Goal: Transaction & Acquisition: Purchase product/service

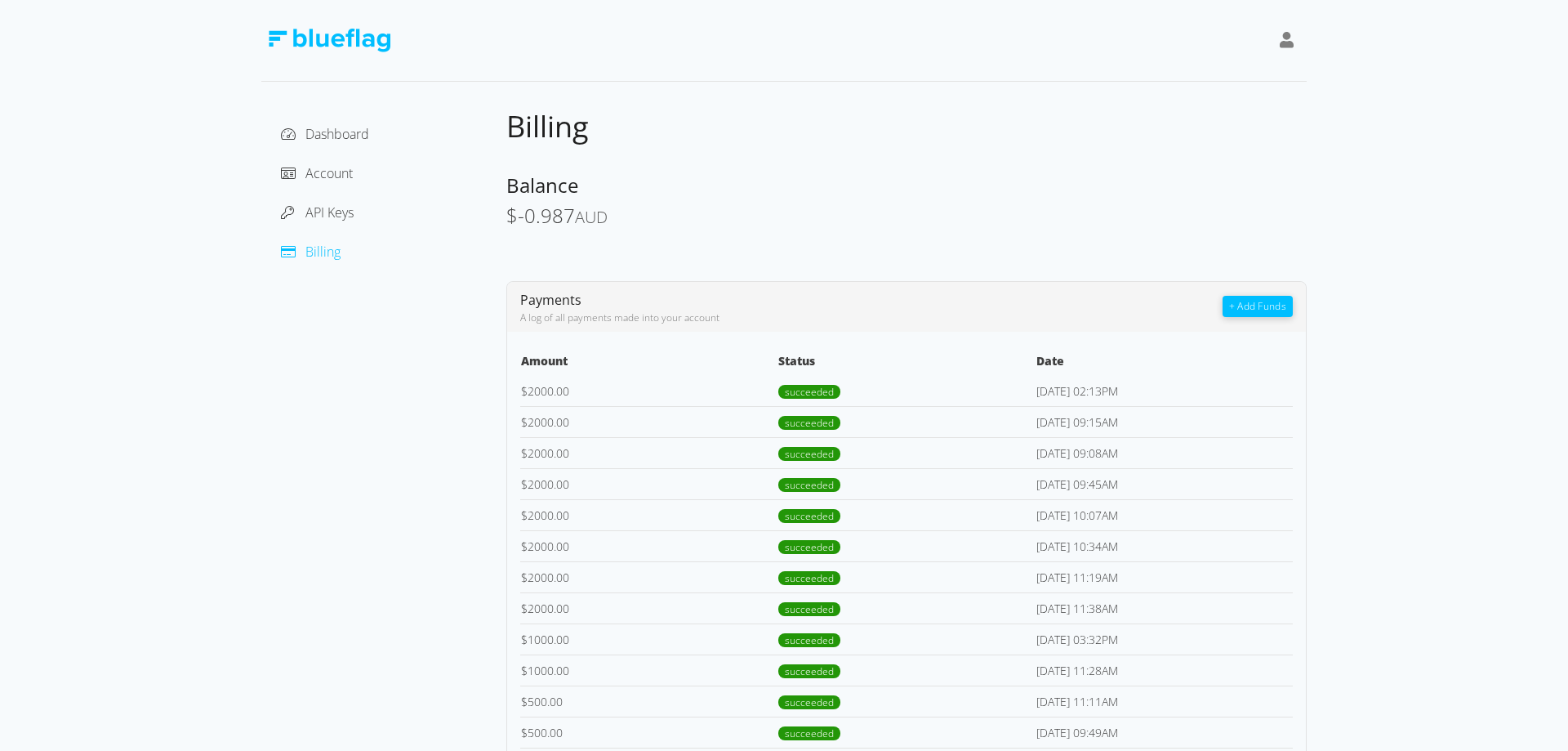
click at [1261, 304] on button "+ Add Funds" at bounding box center [1258, 306] width 70 height 21
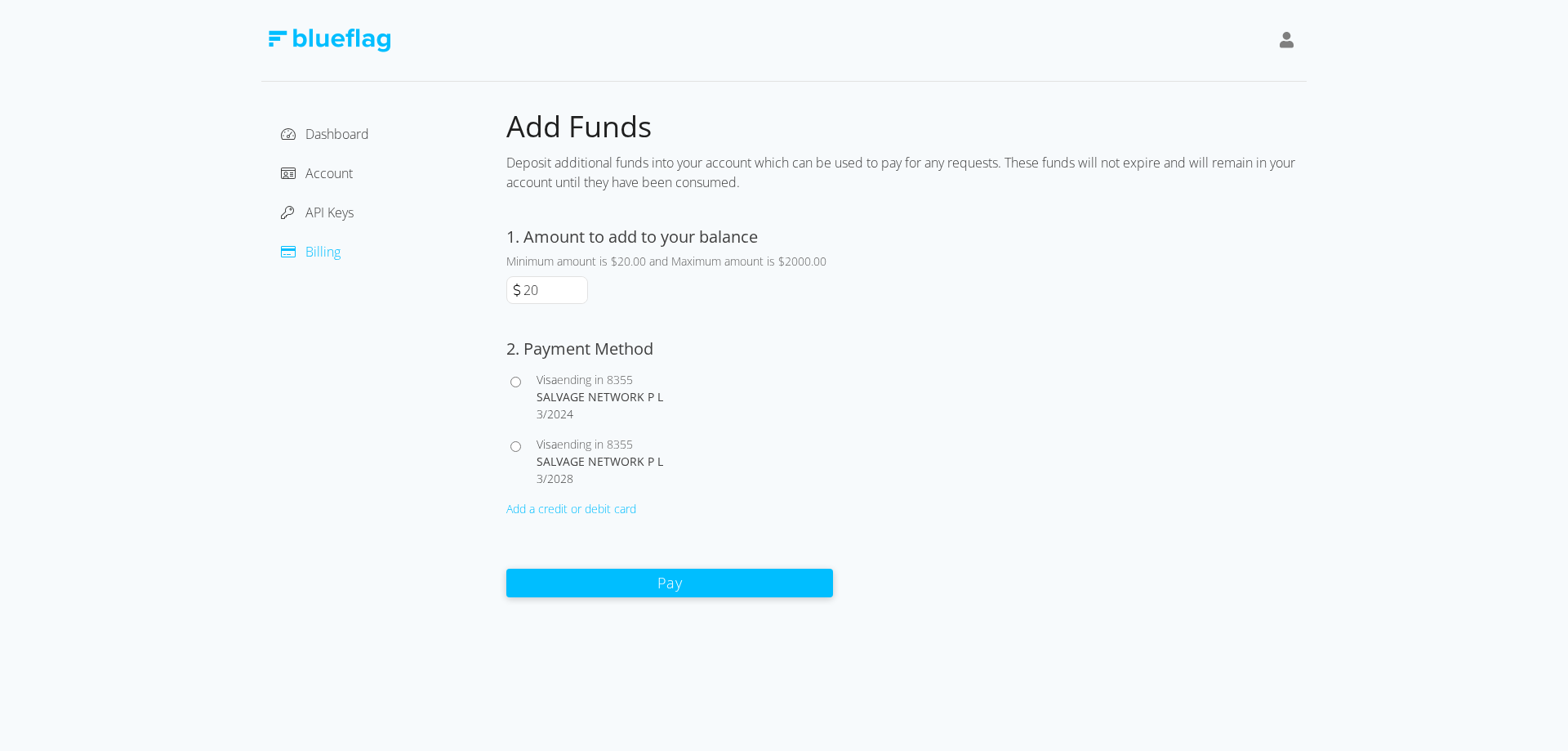
click at [558, 287] on input "20" at bounding box center [554, 290] width 67 height 26
type input "2000"
click at [519, 383] on input "Visa ending in 8355 SALVAGE NETWORK P L 3 / 2024" at bounding box center [516, 382] width 11 height 11
radio input "true"
click at [518, 450] on input "Visa ending in 8355 SALVAGE NETWORK P L 3 / 2028" at bounding box center [516, 447] width 11 height 11
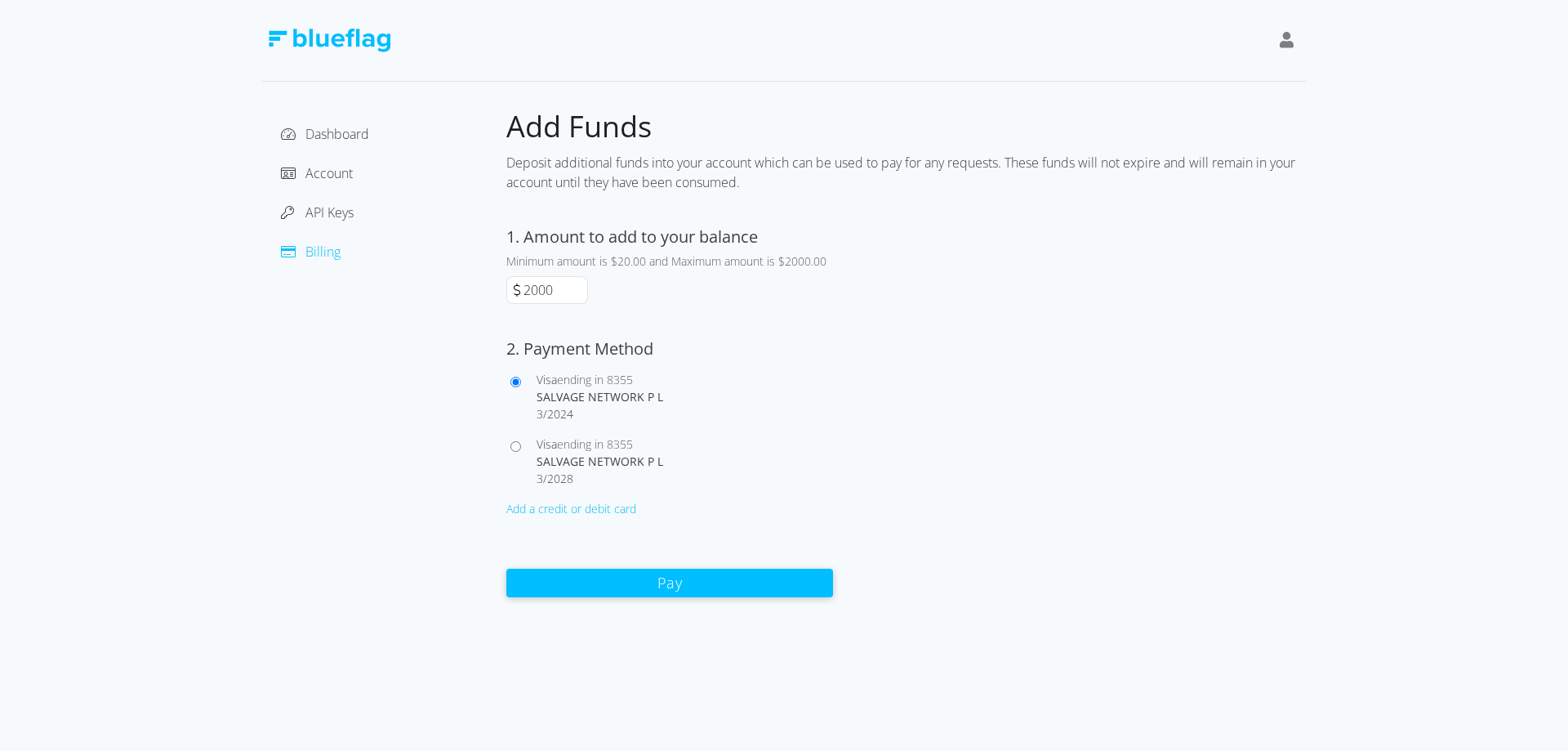
radio input "true"
click at [656, 580] on button "Pay" at bounding box center [670, 582] width 327 height 29
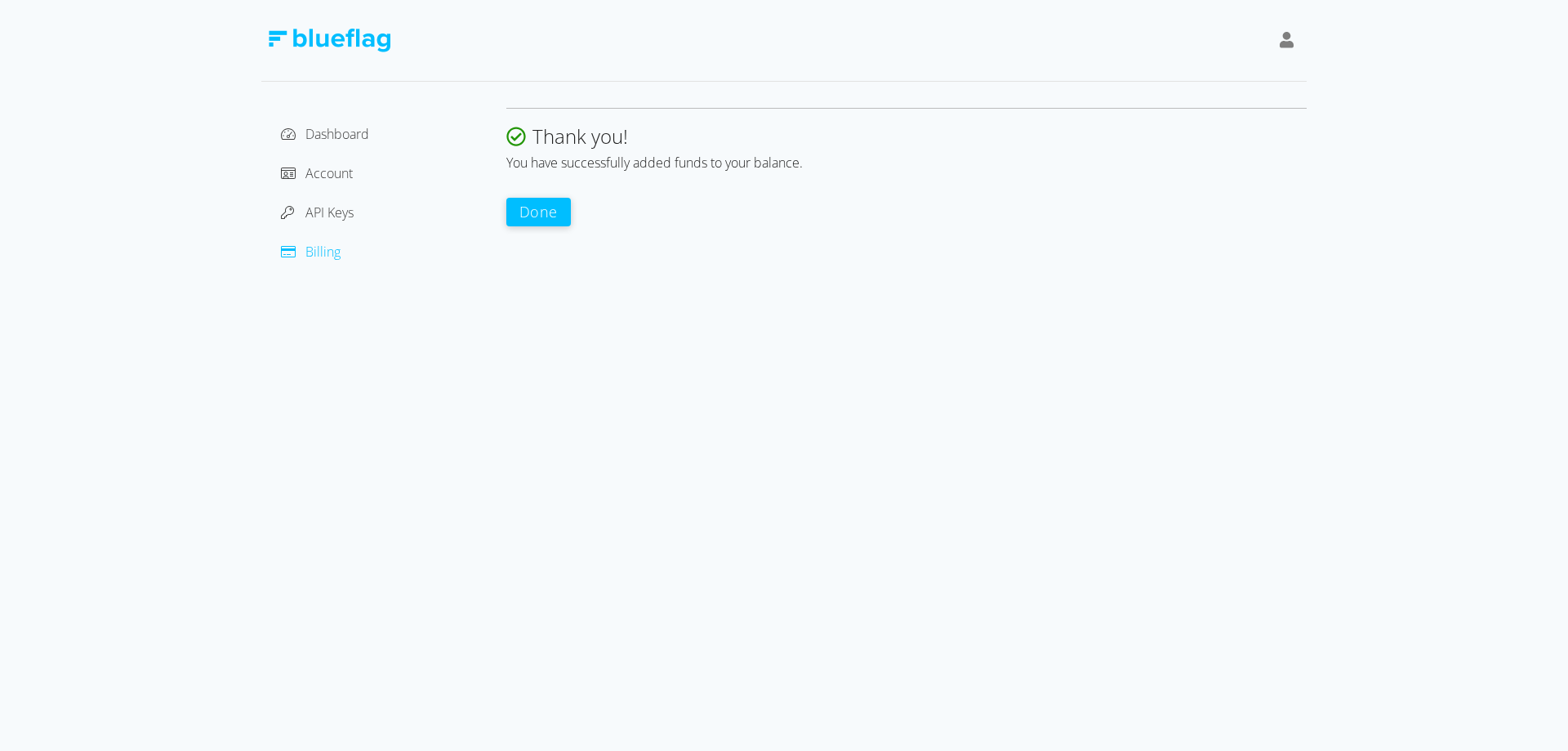
click at [534, 207] on button "Done" at bounding box center [538, 212] width 64 height 29
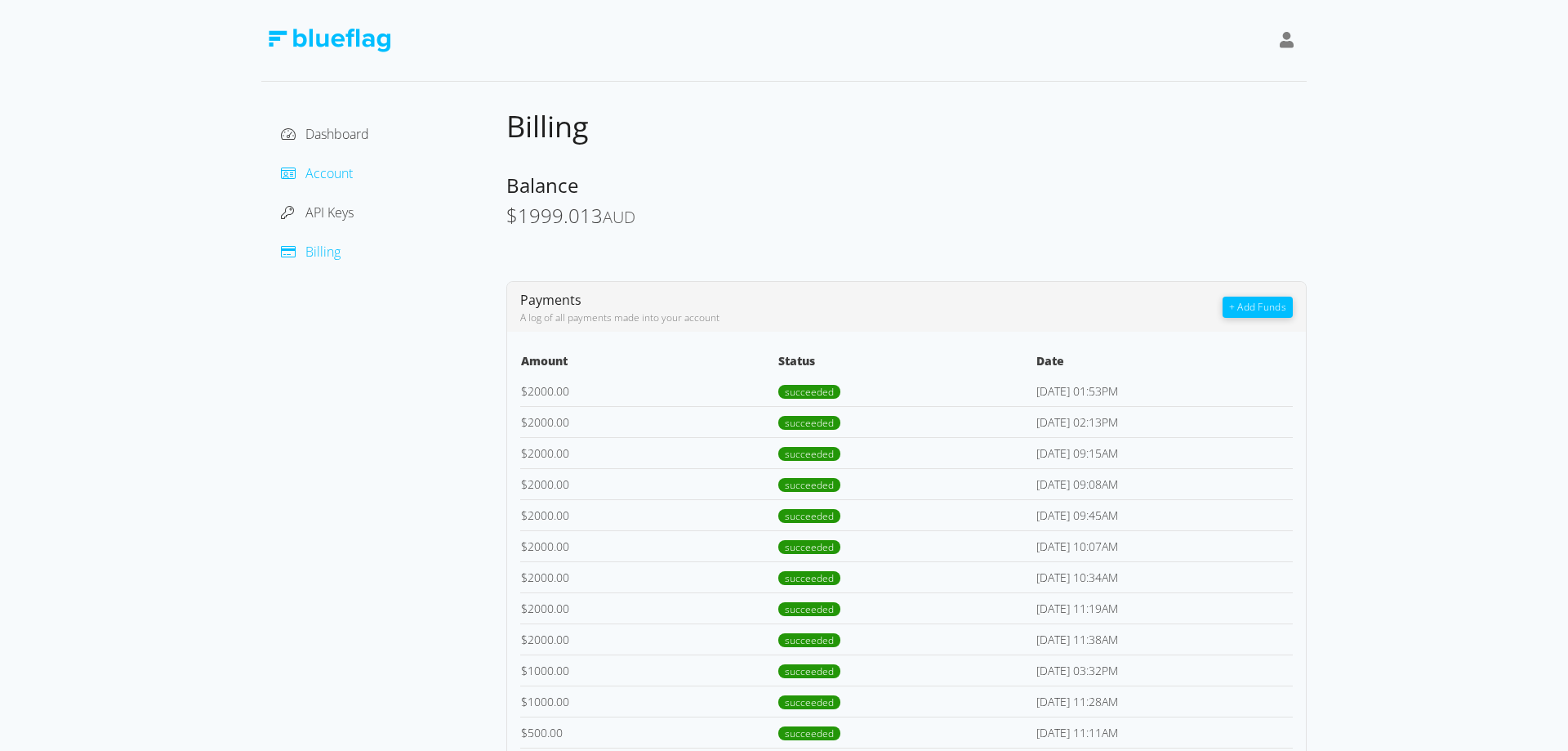
click at [323, 174] on span "Account" at bounding box center [330, 173] width 47 height 18
